Goal: Task Accomplishment & Management: Manage account settings

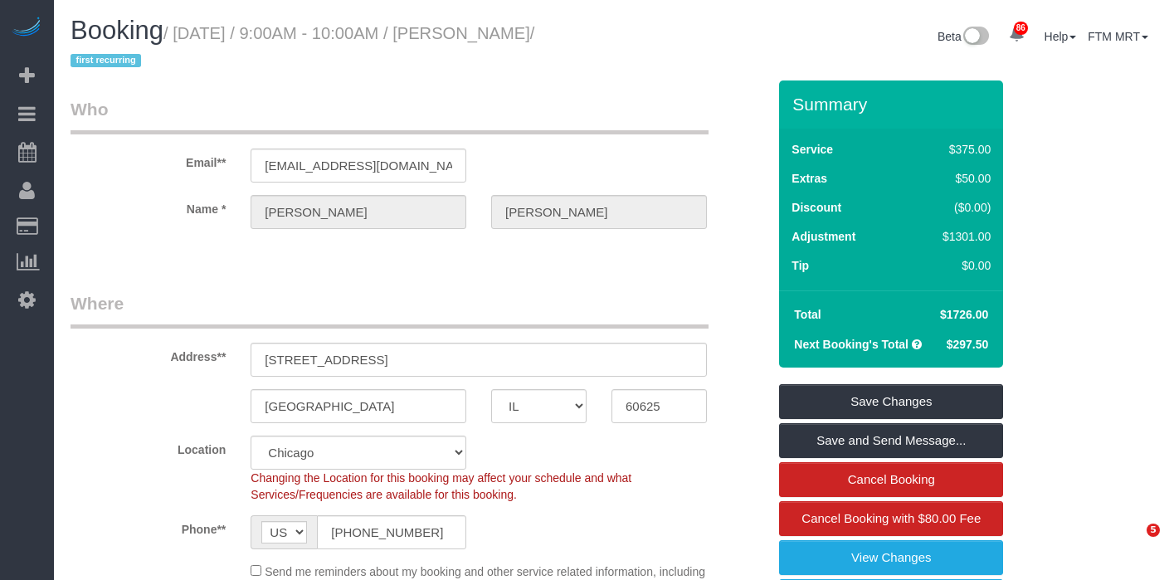
select select "IL"
select select "513"
select select "7"
select select "number:1"
select select "number:58"
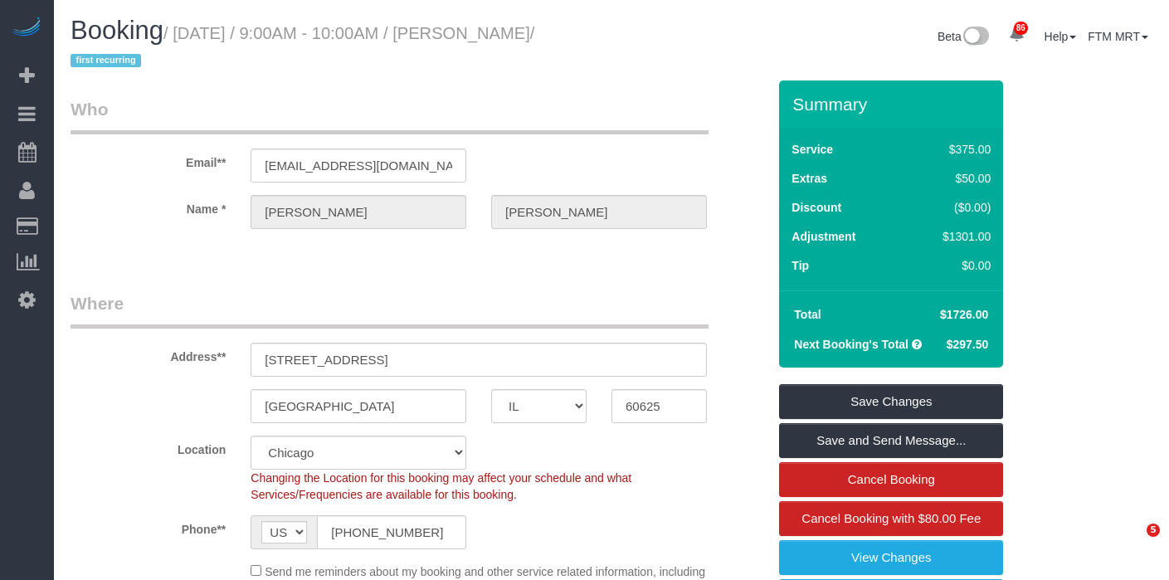
select select "number:139"
select select "number:108"
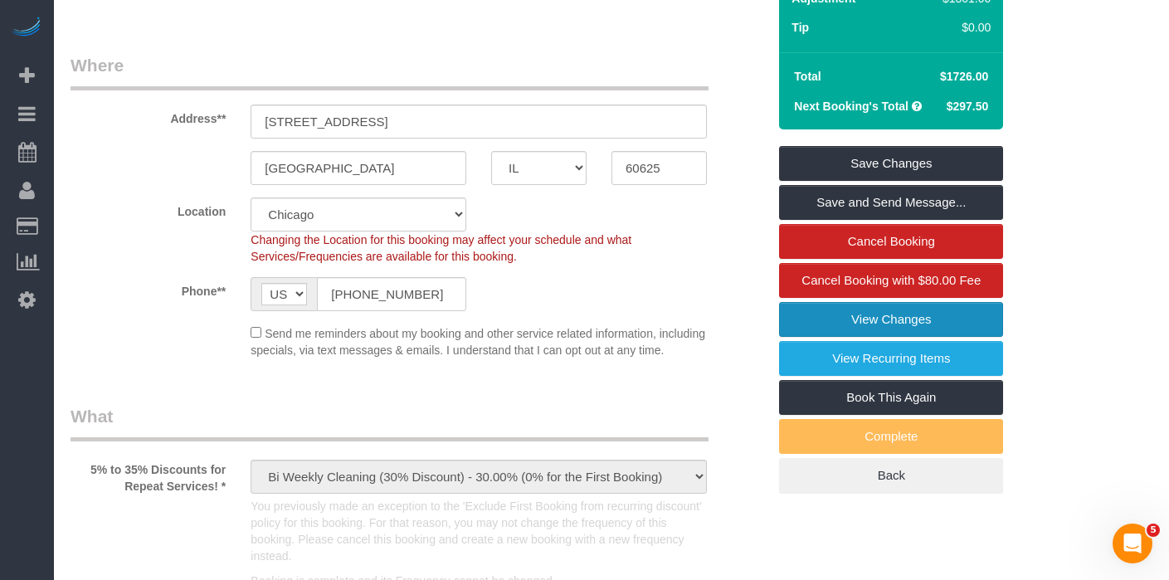
click at [975, 321] on link "View Changes" at bounding box center [891, 319] width 224 height 35
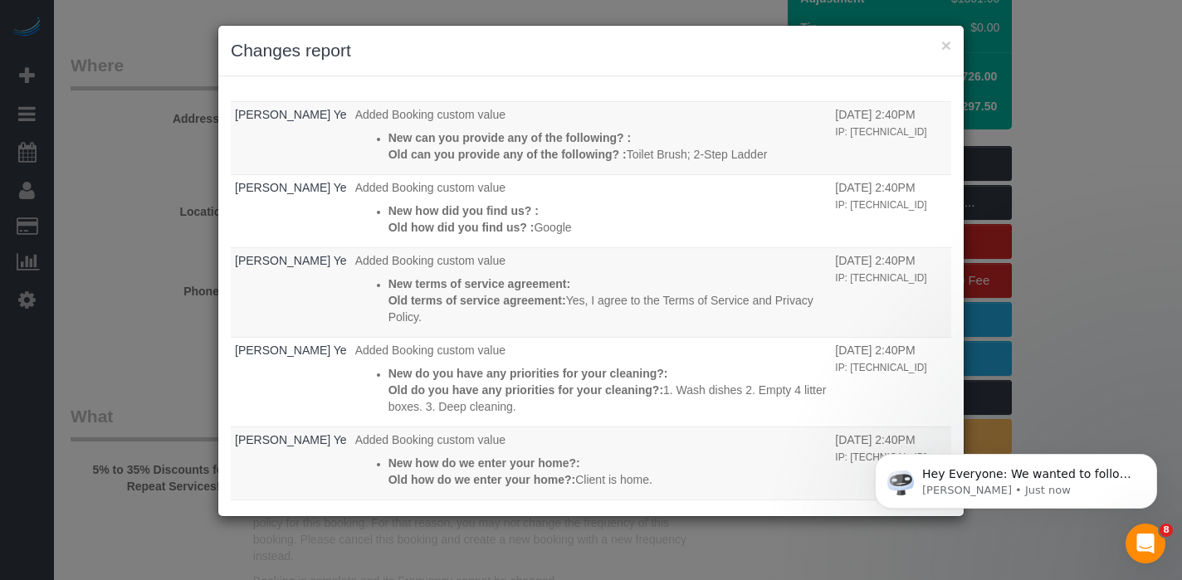
scroll to position [2583, 0]
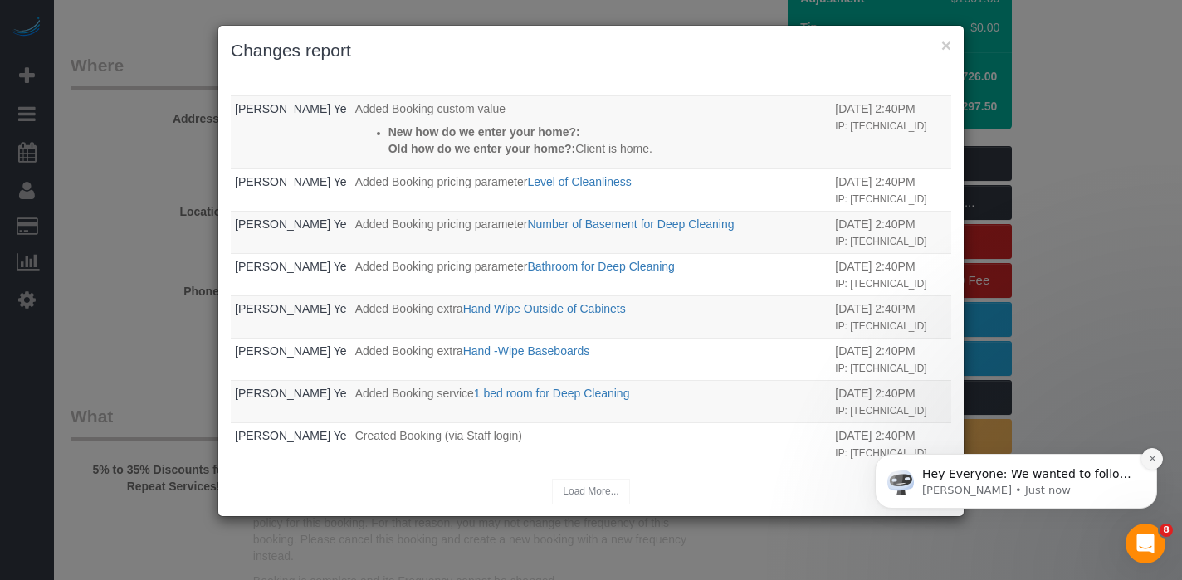
click at [1153, 458] on icon "Dismiss notification" at bounding box center [1152, 458] width 9 height 9
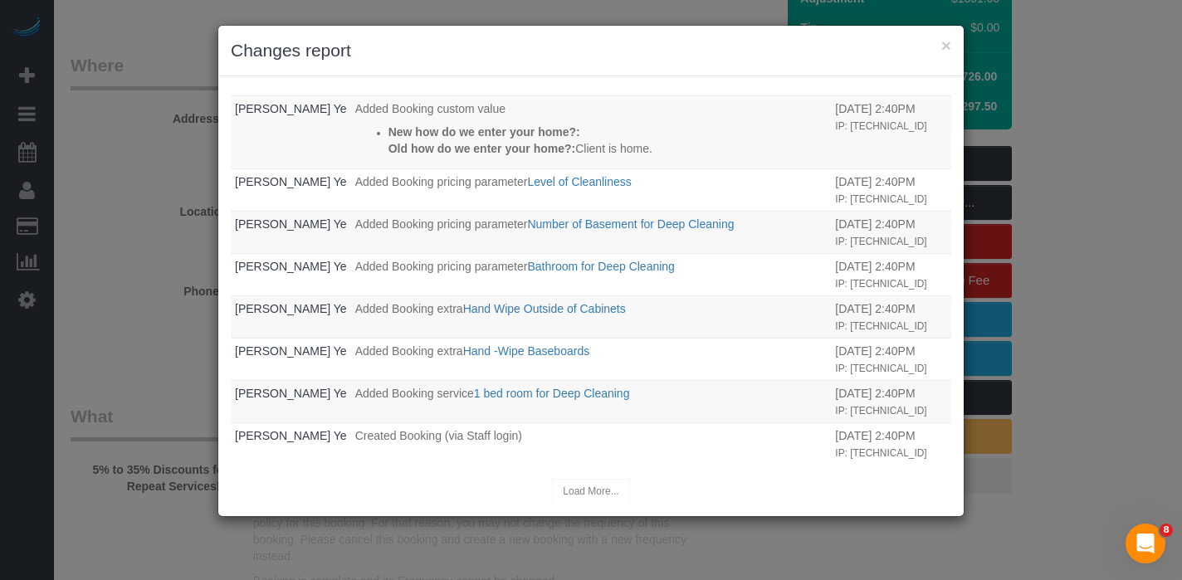
click at [592, 489] on div "Load More..." at bounding box center [591, 492] width 720 height 26
click at [948, 41] on button "×" at bounding box center [946, 45] width 10 height 17
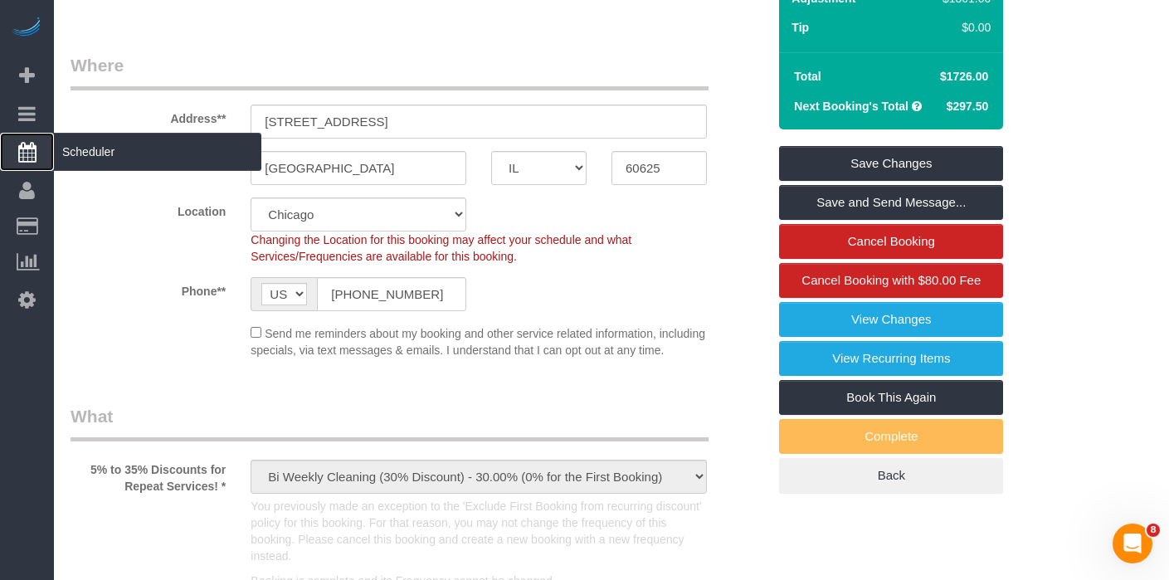
click at [95, 154] on span "Scheduler" at bounding box center [157, 152] width 207 height 38
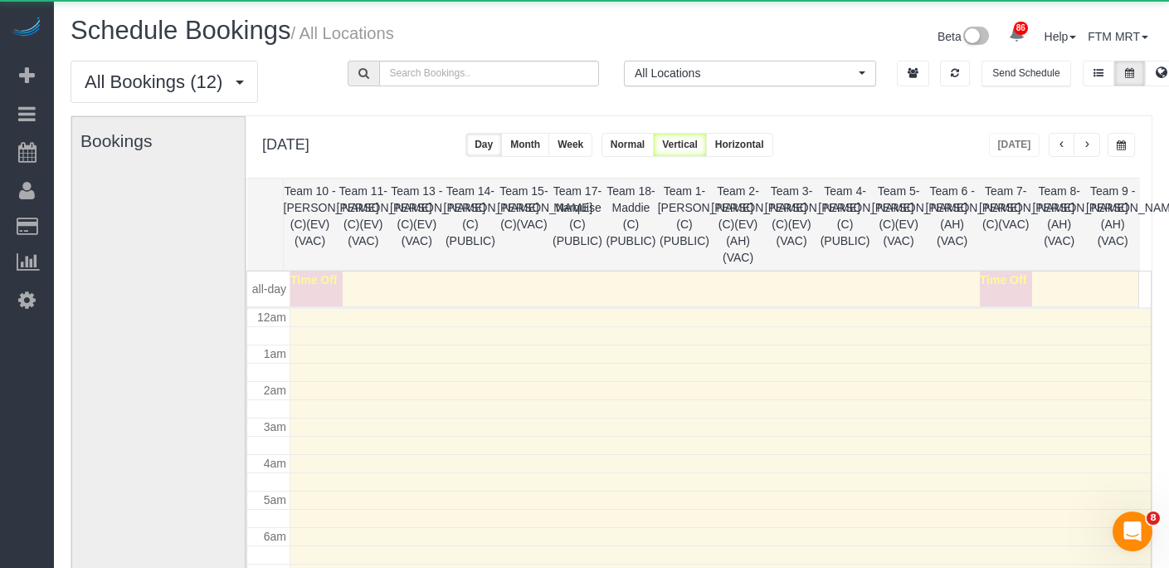
scroll to position [220, 0]
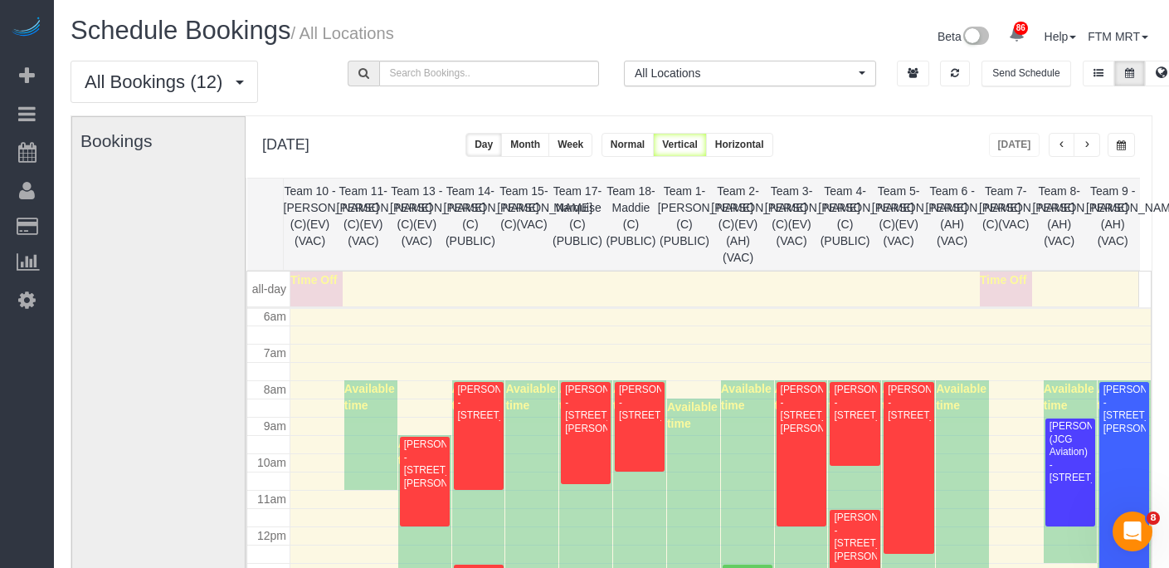
click at [1131, 139] on button "button" at bounding box center [1121, 145] width 27 height 24
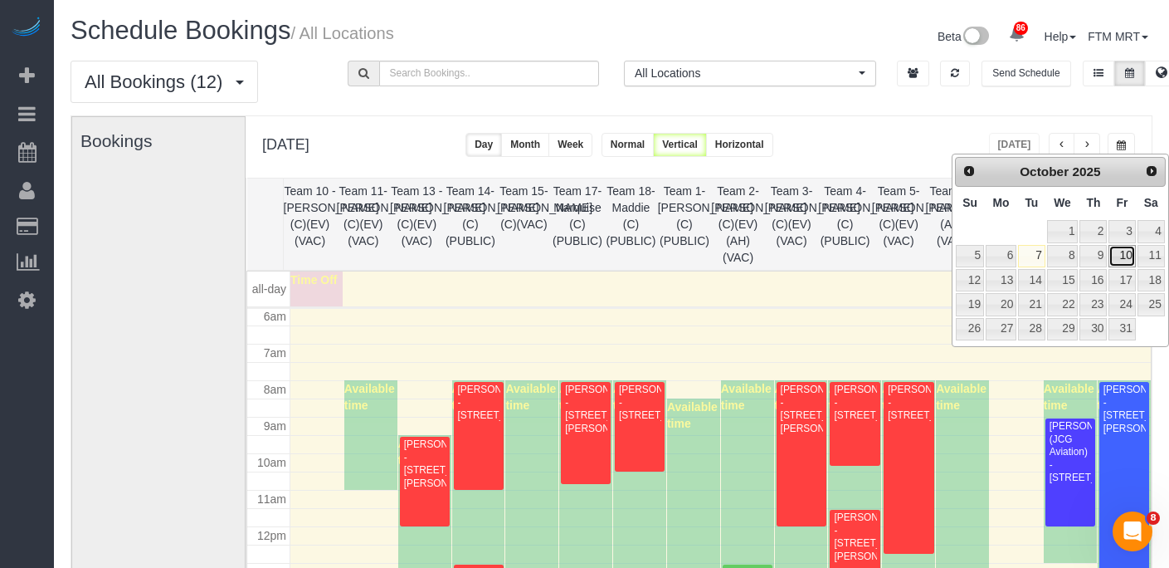
click at [1121, 253] on link "10" at bounding box center [1122, 256] width 27 height 22
type input "**********"
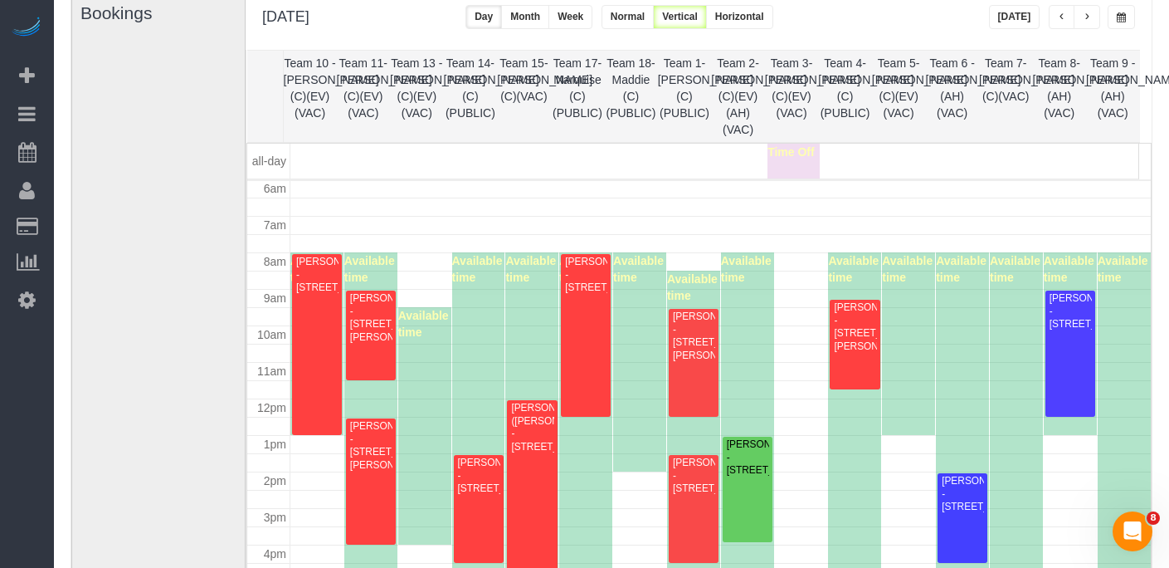
scroll to position [134, 0]
